Goal: Book appointment/travel/reservation

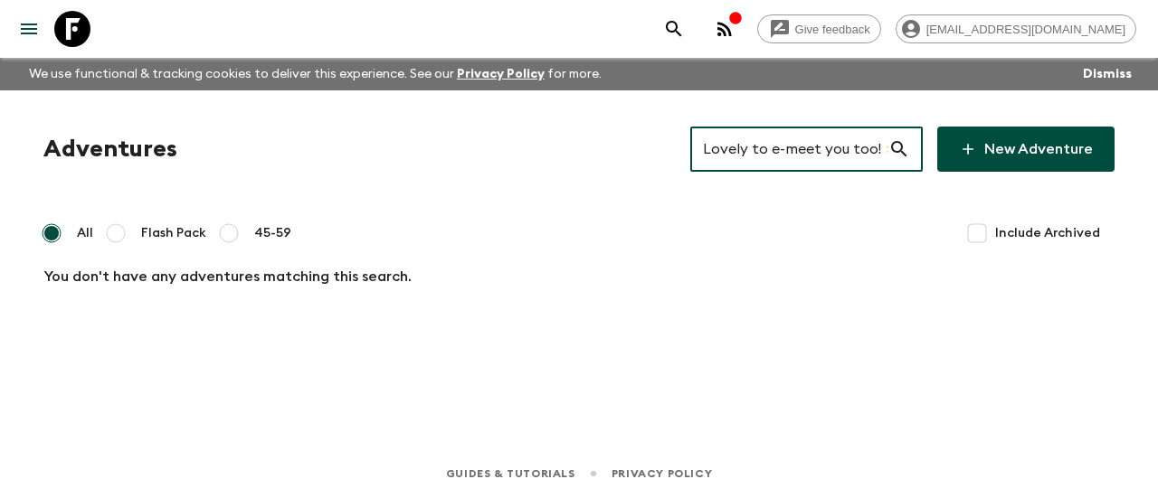
click at [781, 140] on input "Lovely to e-meet you too! 🌟 That’s such an exciting plan — the [GEOGRAPHIC_DATA…" at bounding box center [789, 149] width 198 height 51
paste input "[GEOGRAPHIC_DATA]"
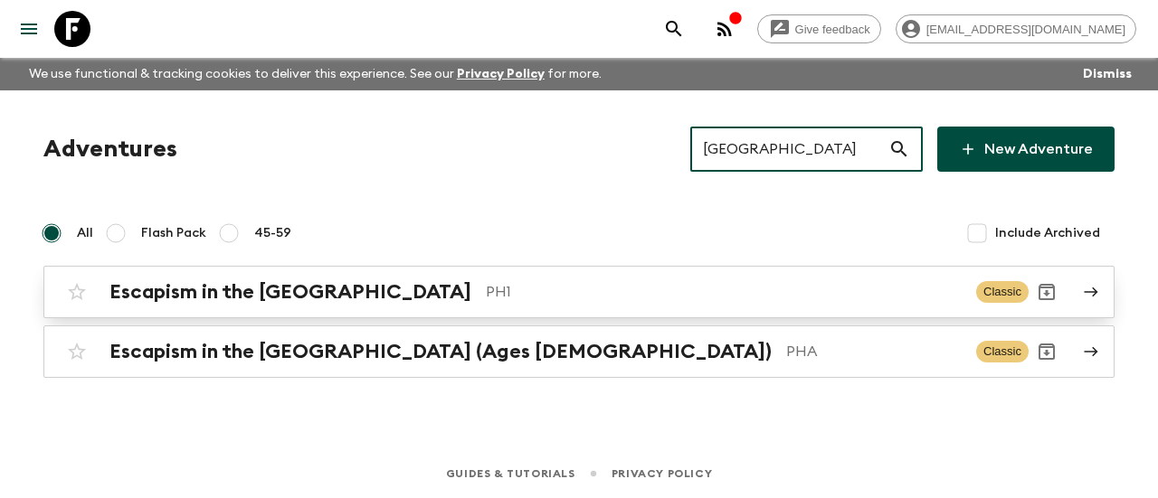
type input "[GEOGRAPHIC_DATA]"
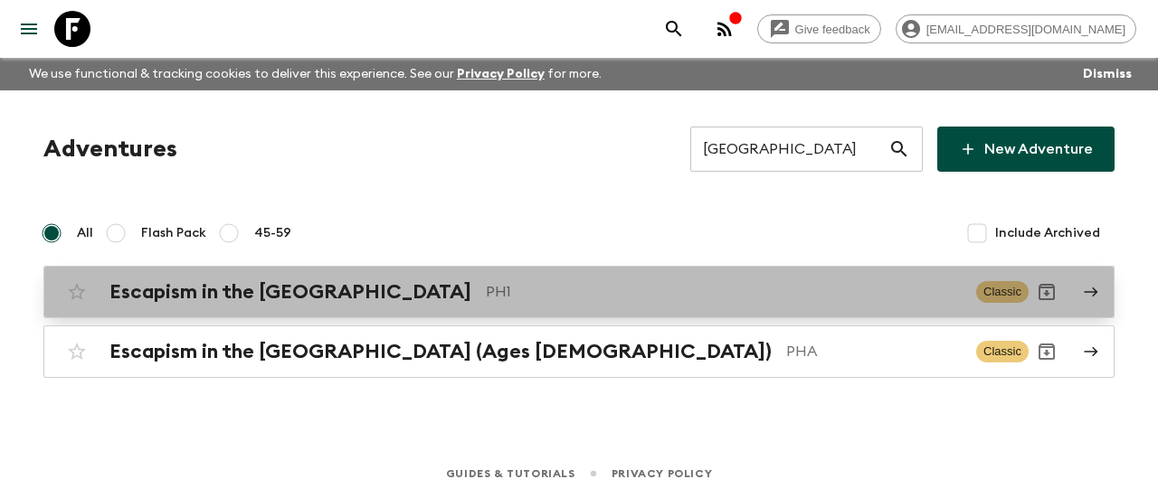
click at [274, 275] on div "Escapism in the [GEOGRAPHIC_DATA] PH1 Classic" at bounding box center [544, 292] width 970 height 36
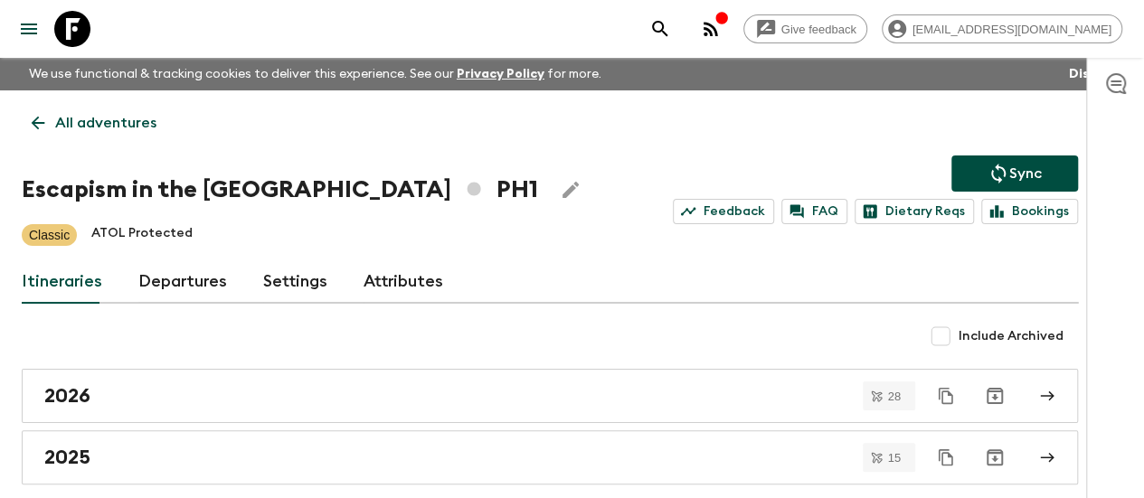
scroll to position [83, 0]
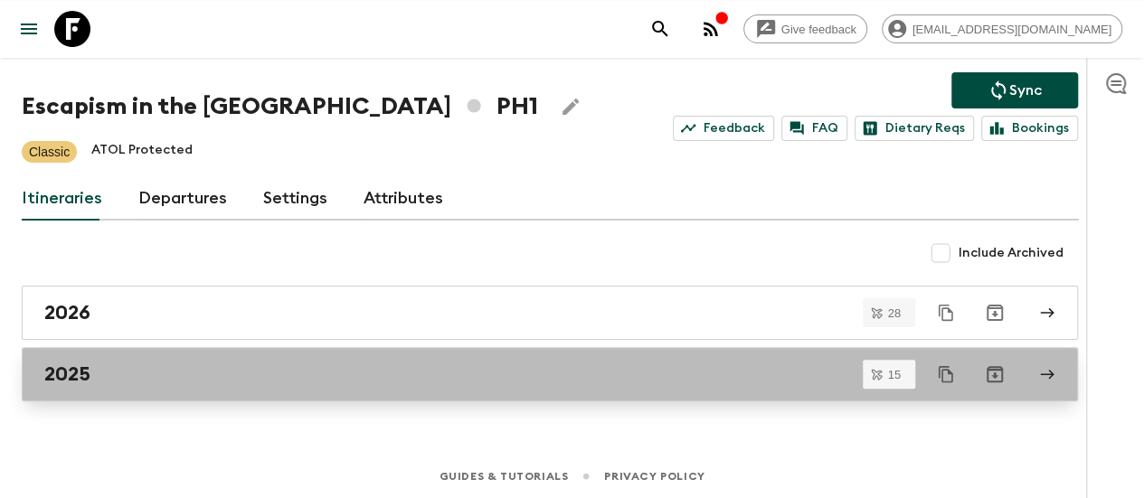
click at [182, 357] on link "2025" at bounding box center [550, 374] width 1056 height 54
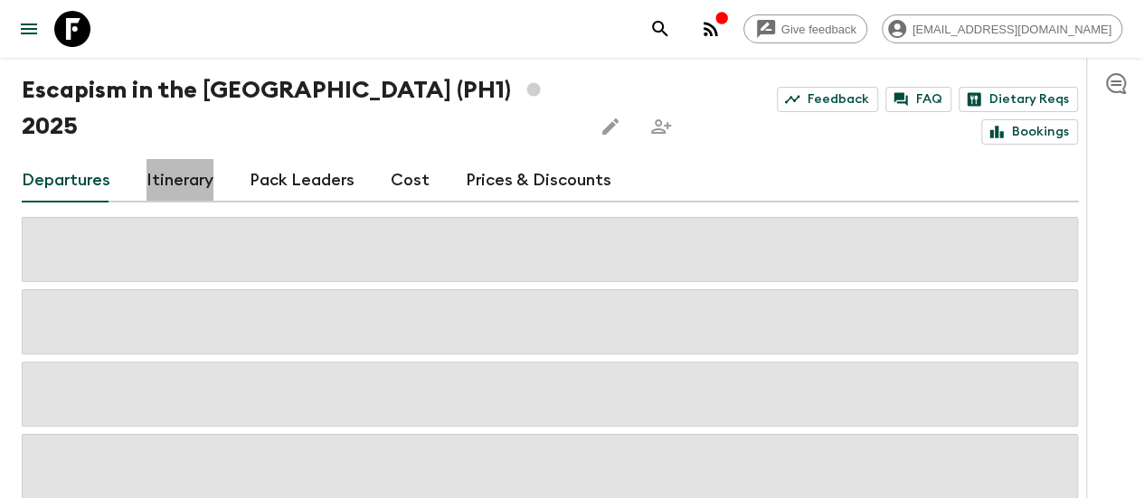
click at [206, 159] on link "Itinerary" at bounding box center [180, 180] width 67 height 43
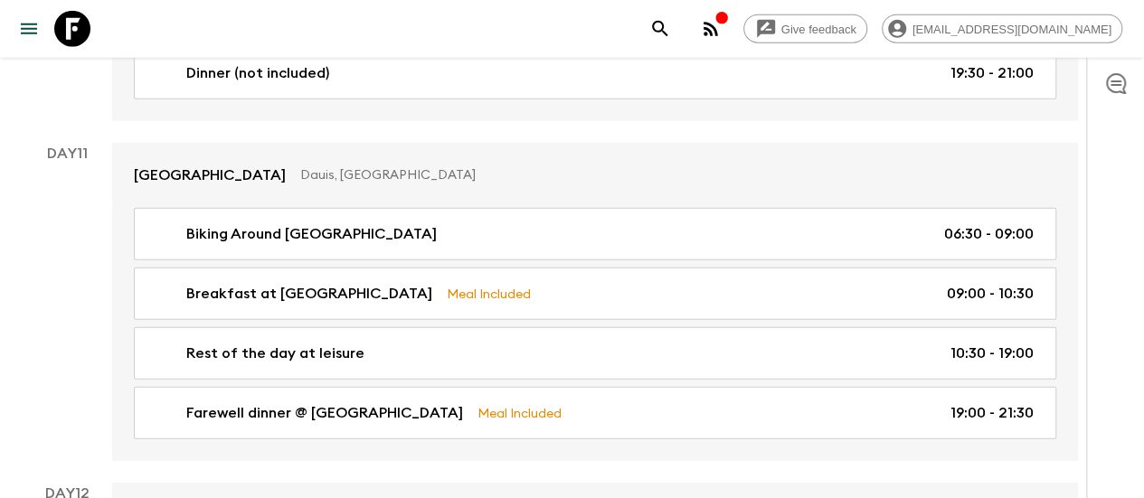
scroll to position [6163, 0]
